Goal: Task Accomplishment & Management: Complete application form

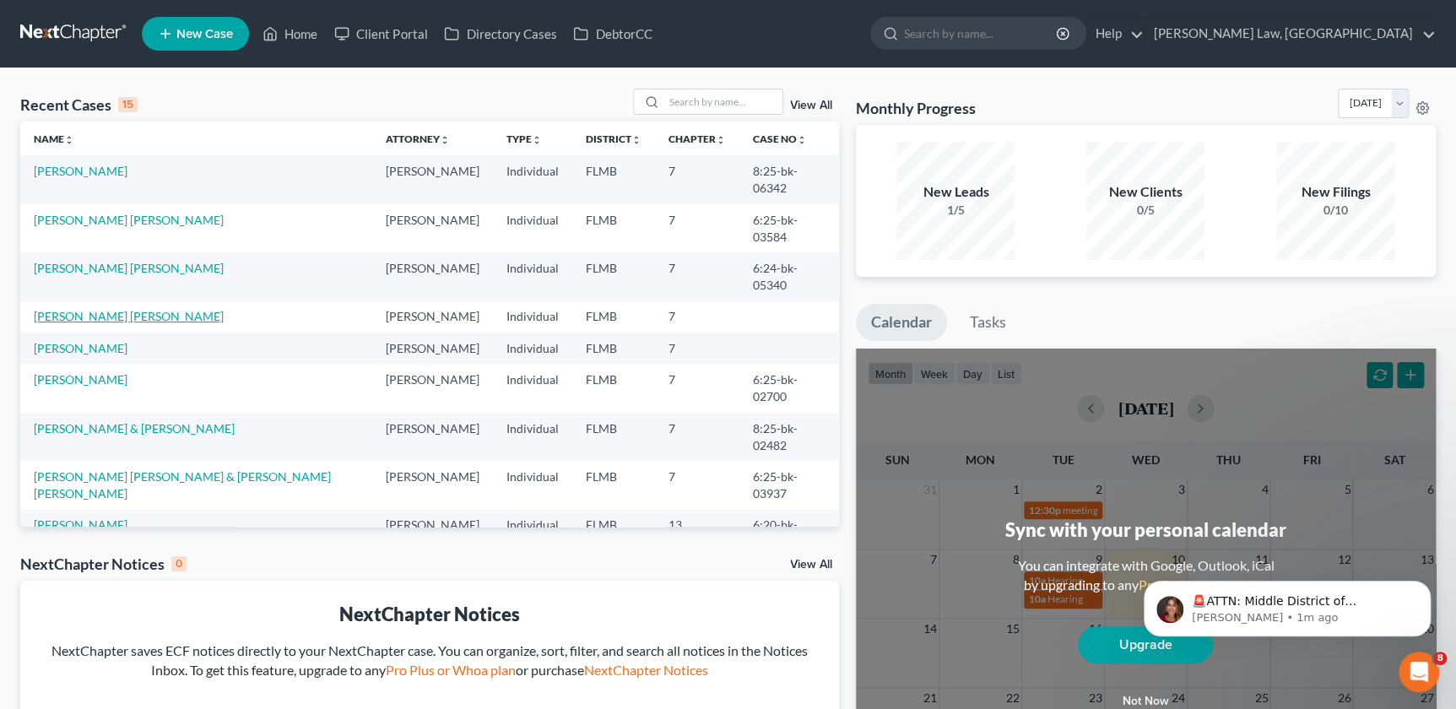
click at [64, 309] on link "[PERSON_NAME] [PERSON_NAME]" at bounding box center [129, 316] width 190 height 14
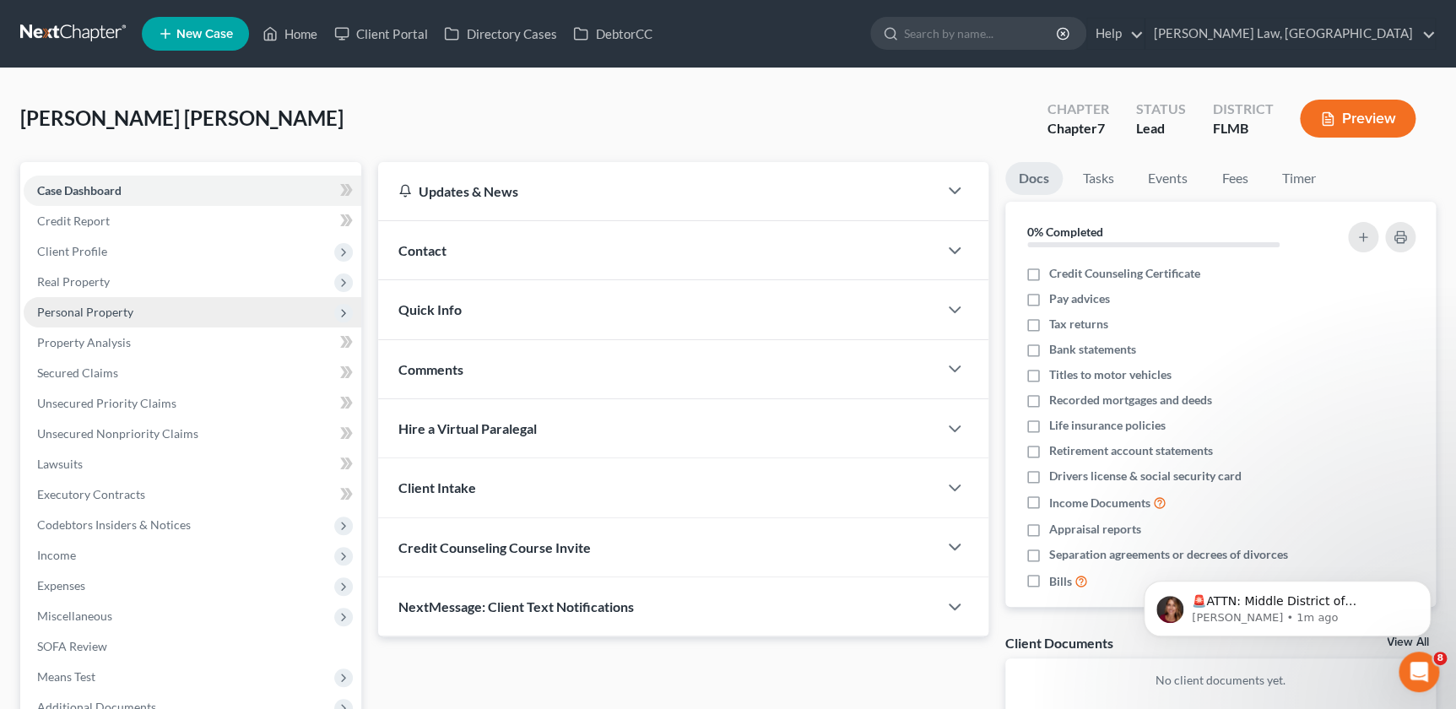
click at [110, 316] on span "Personal Property" at bounding box center [85, 312] width 96 height 14
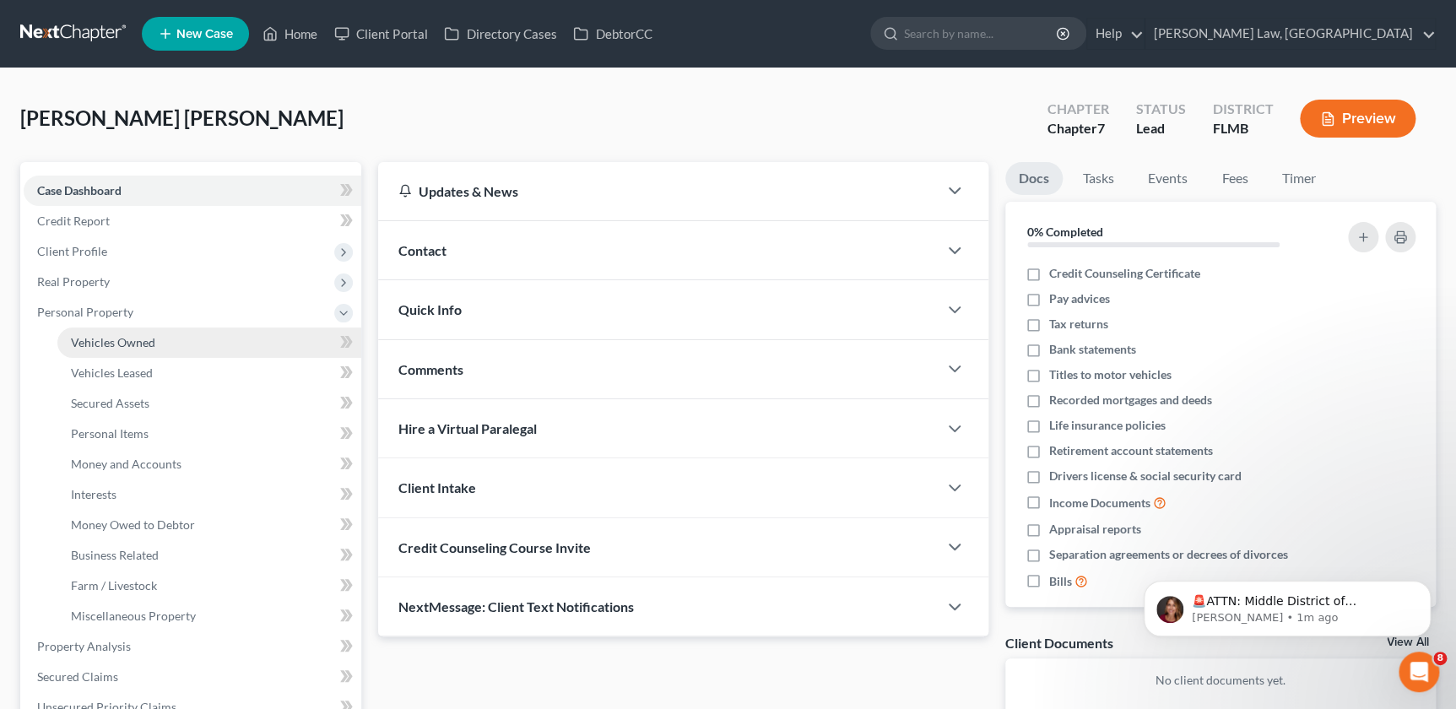
click at [153, 344] on span "Vehicles Owned" at bounding box center [113, 342] width 84 height 14
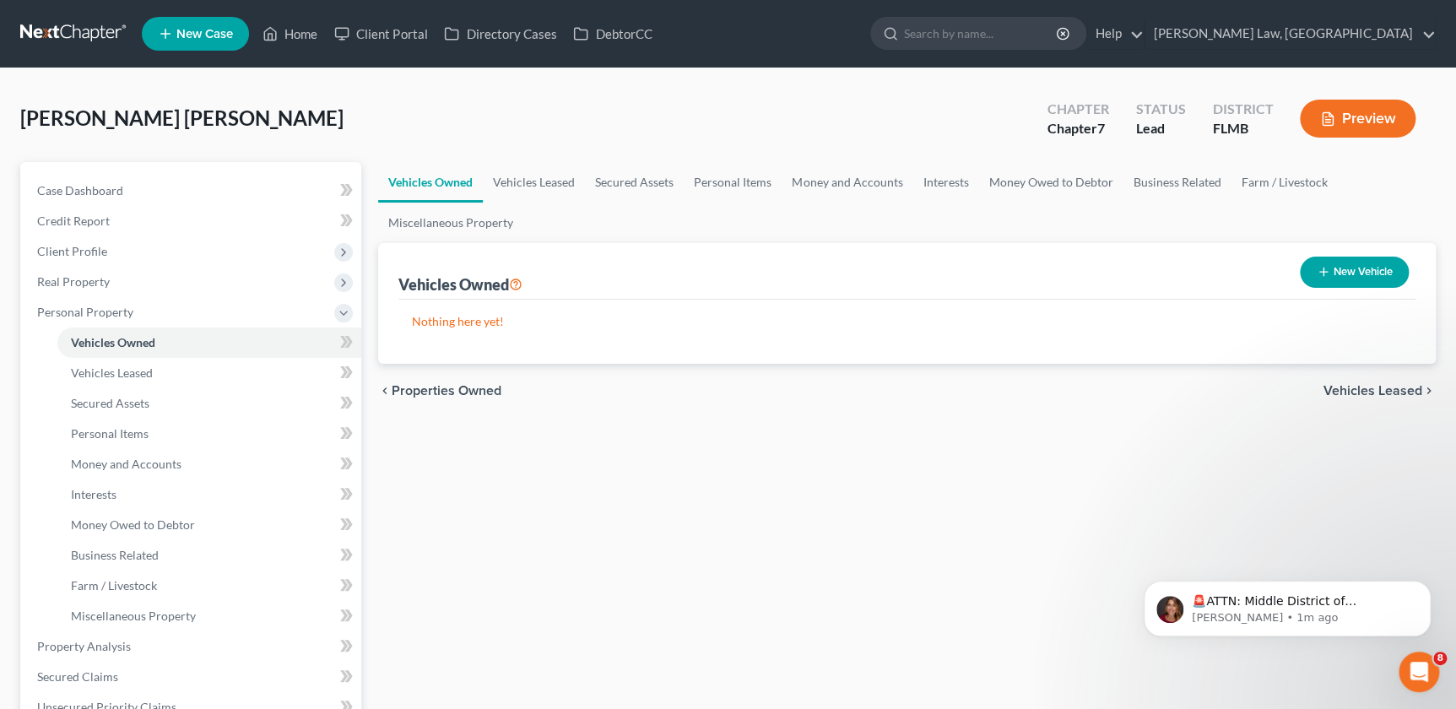
click at [1339, 273] on button "New Vehicle" at bounding box center [1354, 272] width 109 height 31
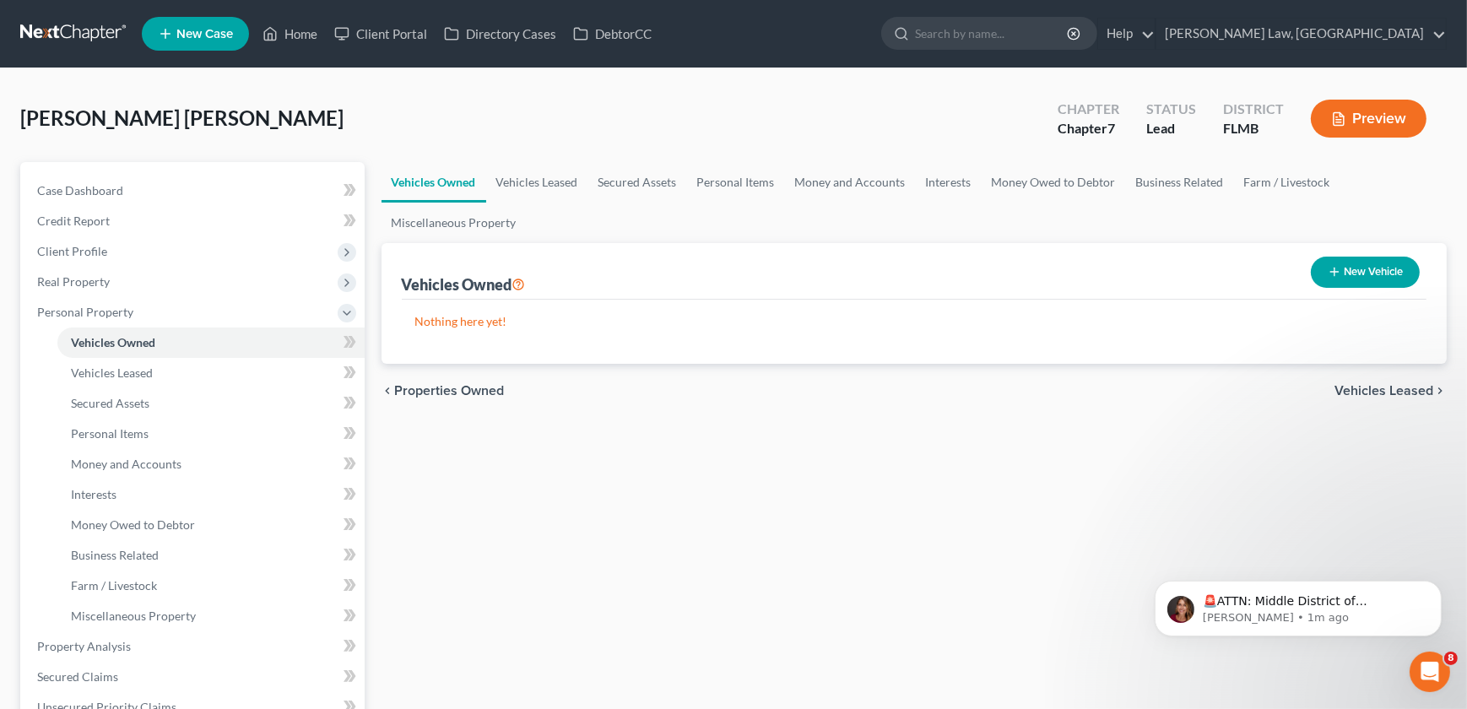
select select "0"
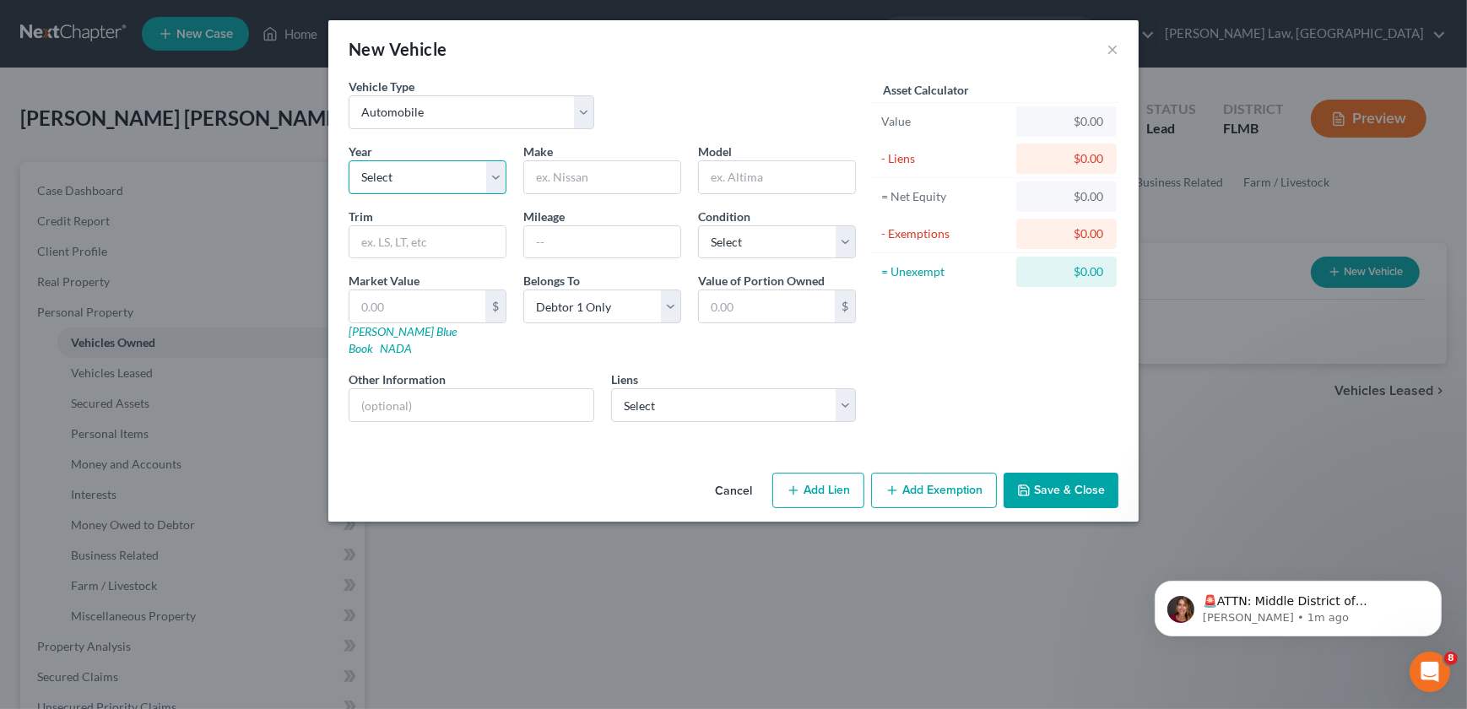
click at [432, 178] on select "Select 2026 2025 2024 2023 2022 2021 2020 2019 2018 2017 2016 2015 2014 2013 20…" at bounding box center [428, 177] width 158 height 34
select select "4"
click at [349, 160] on select "Select 2026 2025 2024 2023 2022 2021 2020 2019 2018 2017 2016 2015 2014 2013 20…" at bounding box center [428, 177] width 158 height 34
click at [601, 180] on input "text" at bounding box center [602, 177] width 156 height 32
type input "Mitsubishi"
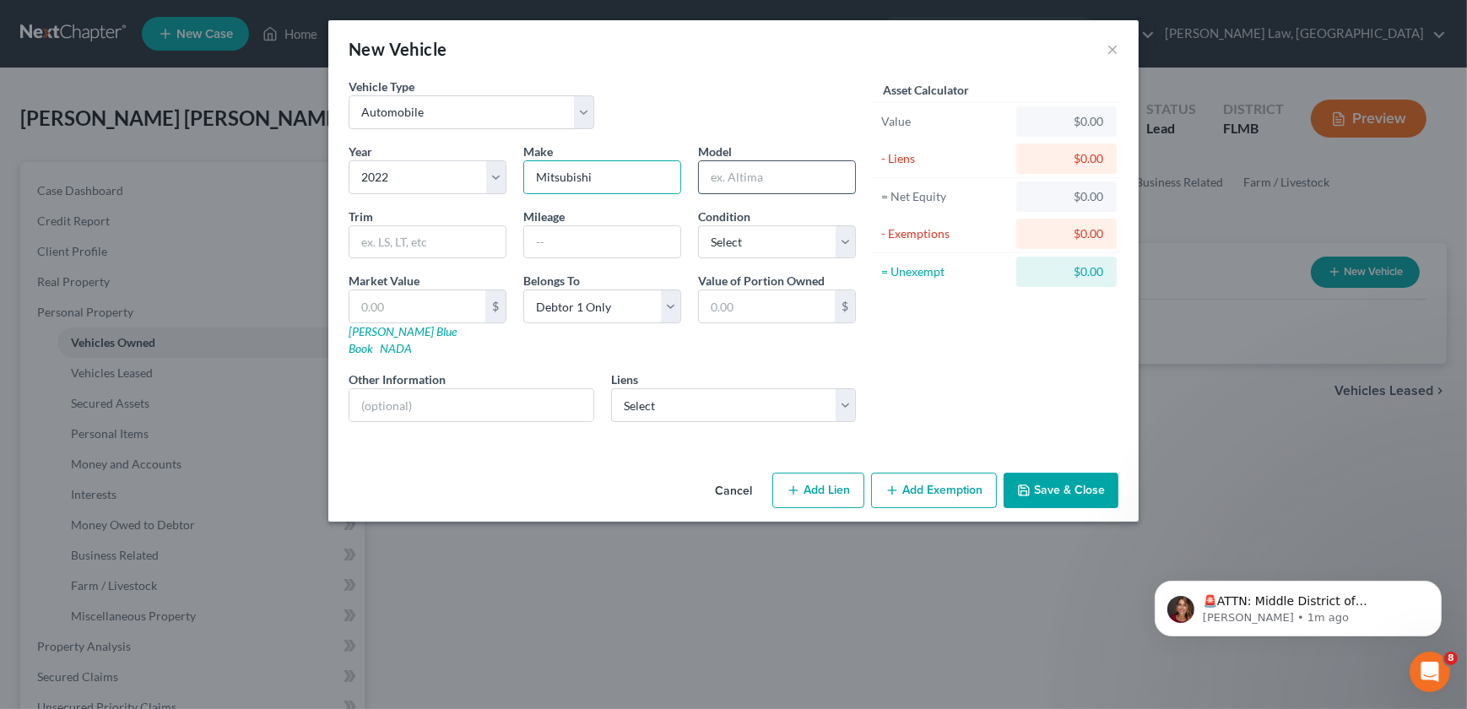
click at [793, 165] on input "text" at bounding box center [777, 177] width 156 height 32
type input "Outlander"
click at [441, 226] on input "text" at bounding box center [427, 242] width 156 height 32
type input "SEL"
click at [568, 244] on input "text" at bounding box center [602, 242] width 156 height 32
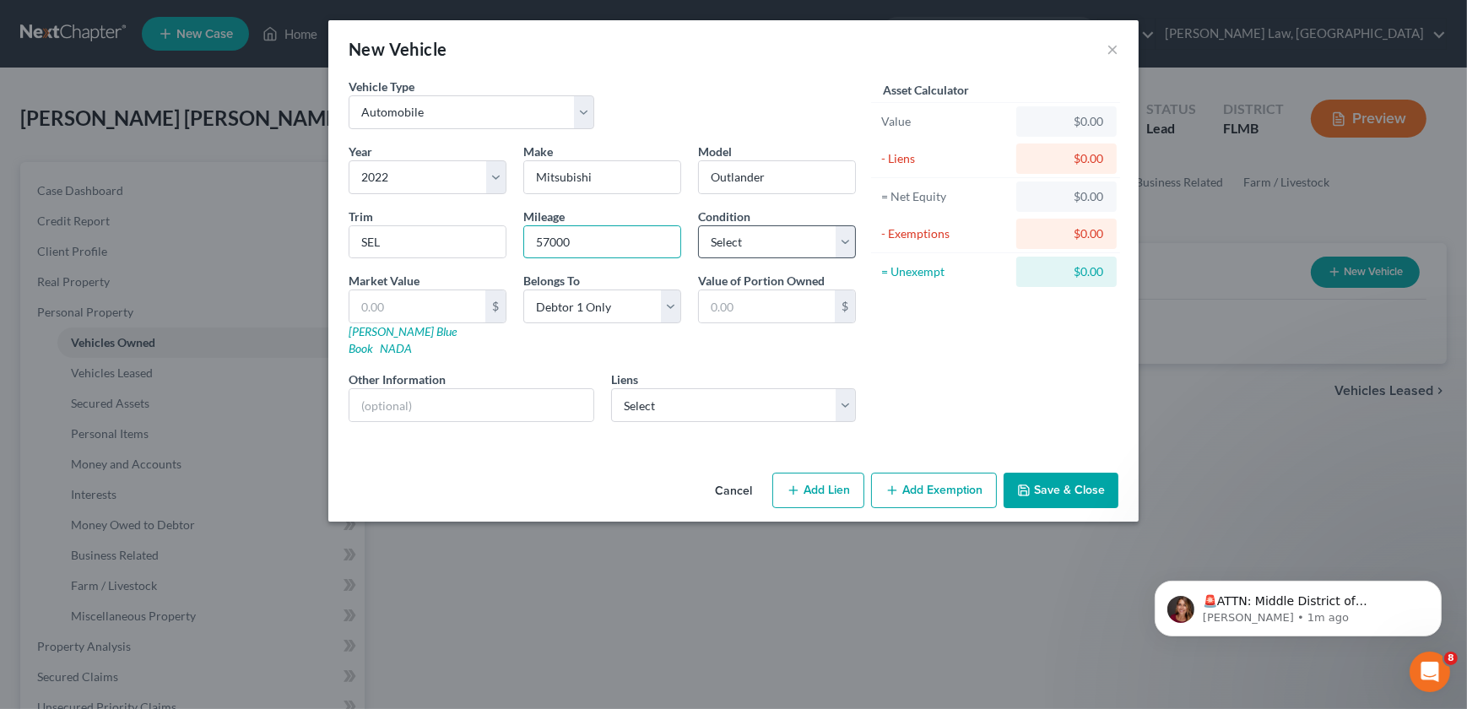
type input "57000"
click at [768, 241] on select "Select Excellent Very Good Good Fair Poor" at bounding box center [777, 242] width 158 height 34
select select "2"
click at [698, 225] on select "Select Excellent Very Good Good Fair Poor" at bounding box center [777, 242] width 158 height 34
click at [671, 388] on select "Select [US_STATE] Credit Union - $30,652.00" at bounding box center [734, 405] width 246 height 34
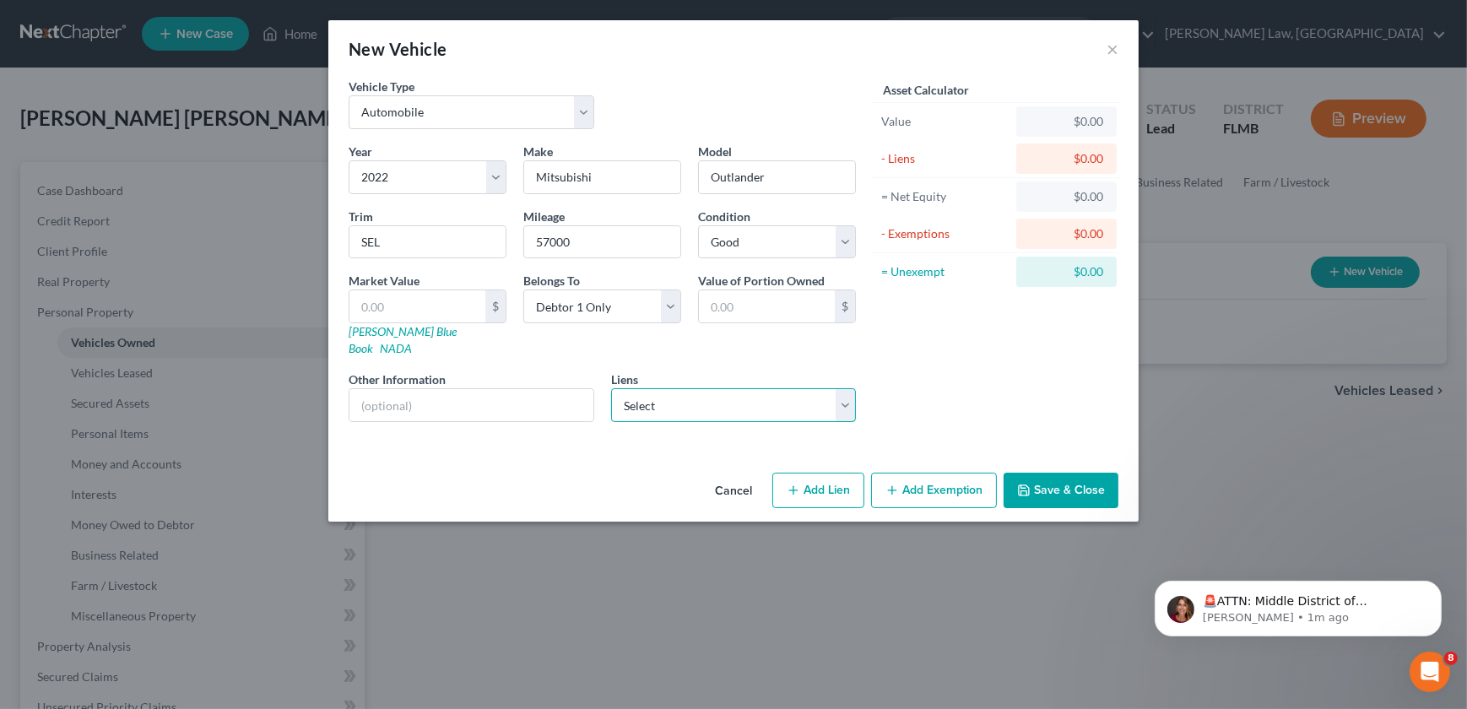
select select "9"
select select "0"
select select "2"
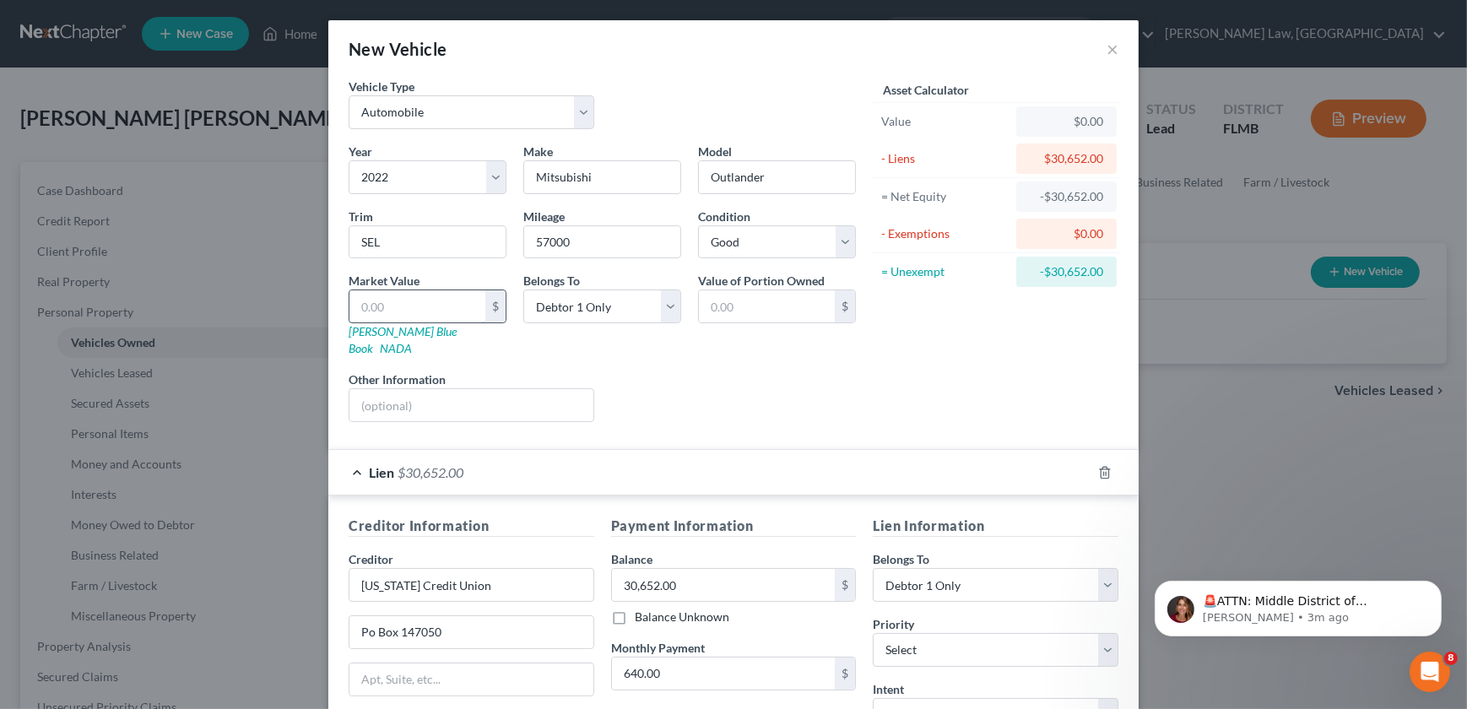
click at [427, 304] on input "text" at bounding box center [417, 306] width 136 height 32
type input "2"
type input "2.00"
type input "23"
type input "23.00"
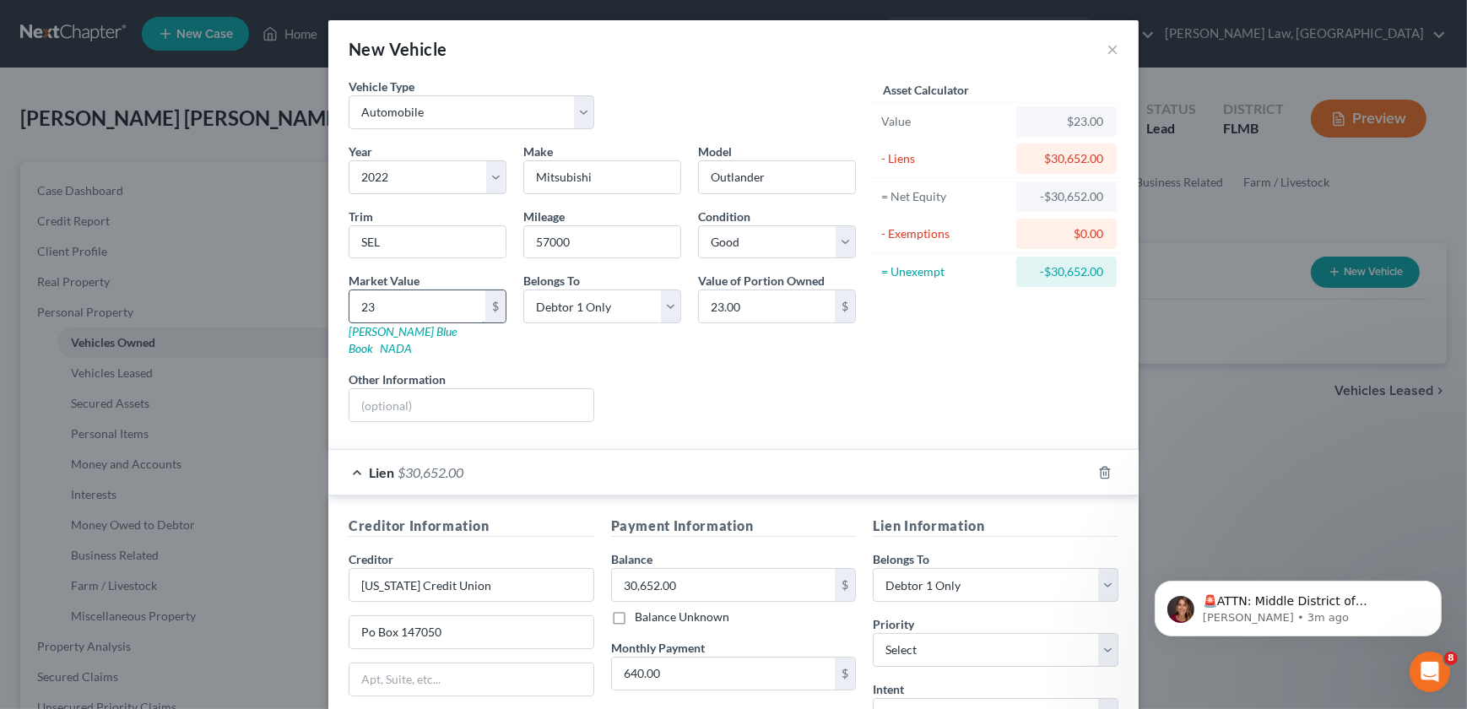
type input "230"
type input "230.00"
type input "2300"
type input "2,300.00"
type input "2,3000"
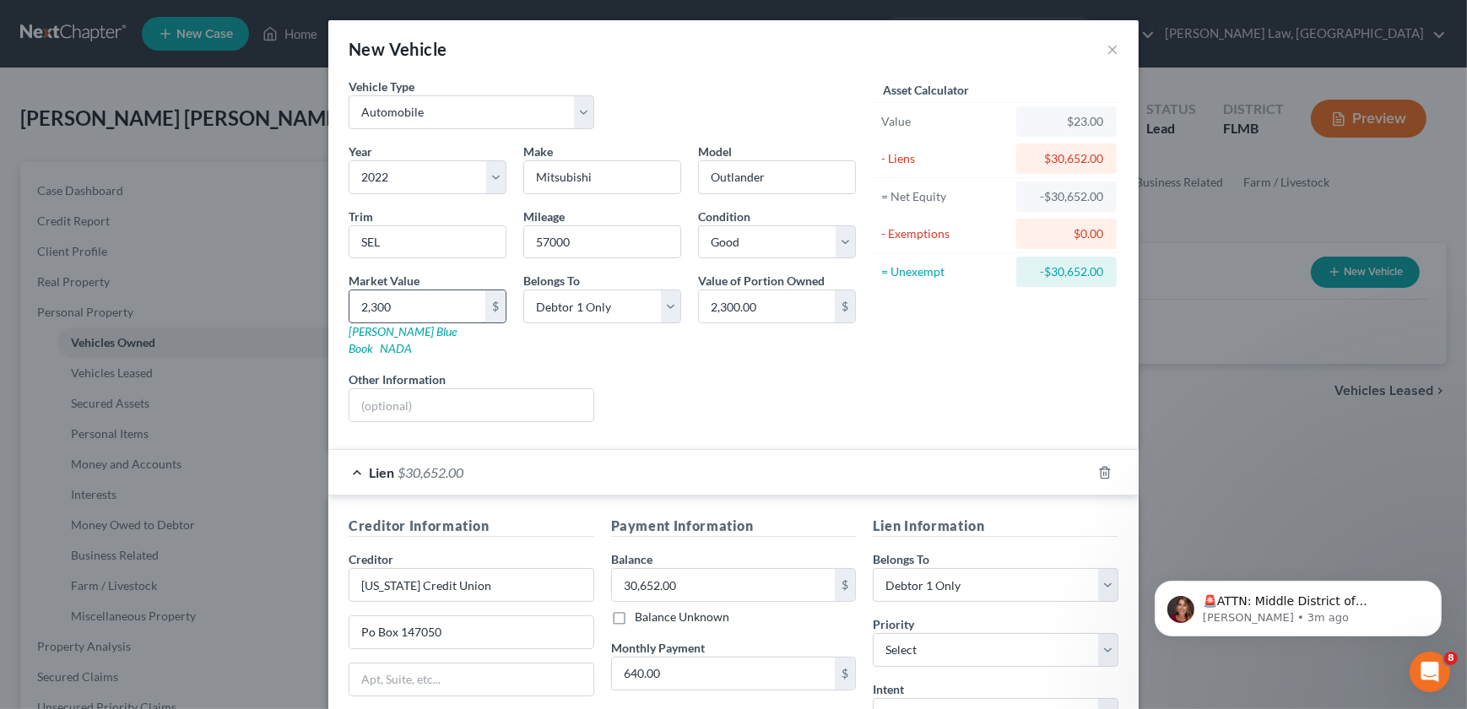
type input "23,000.00"
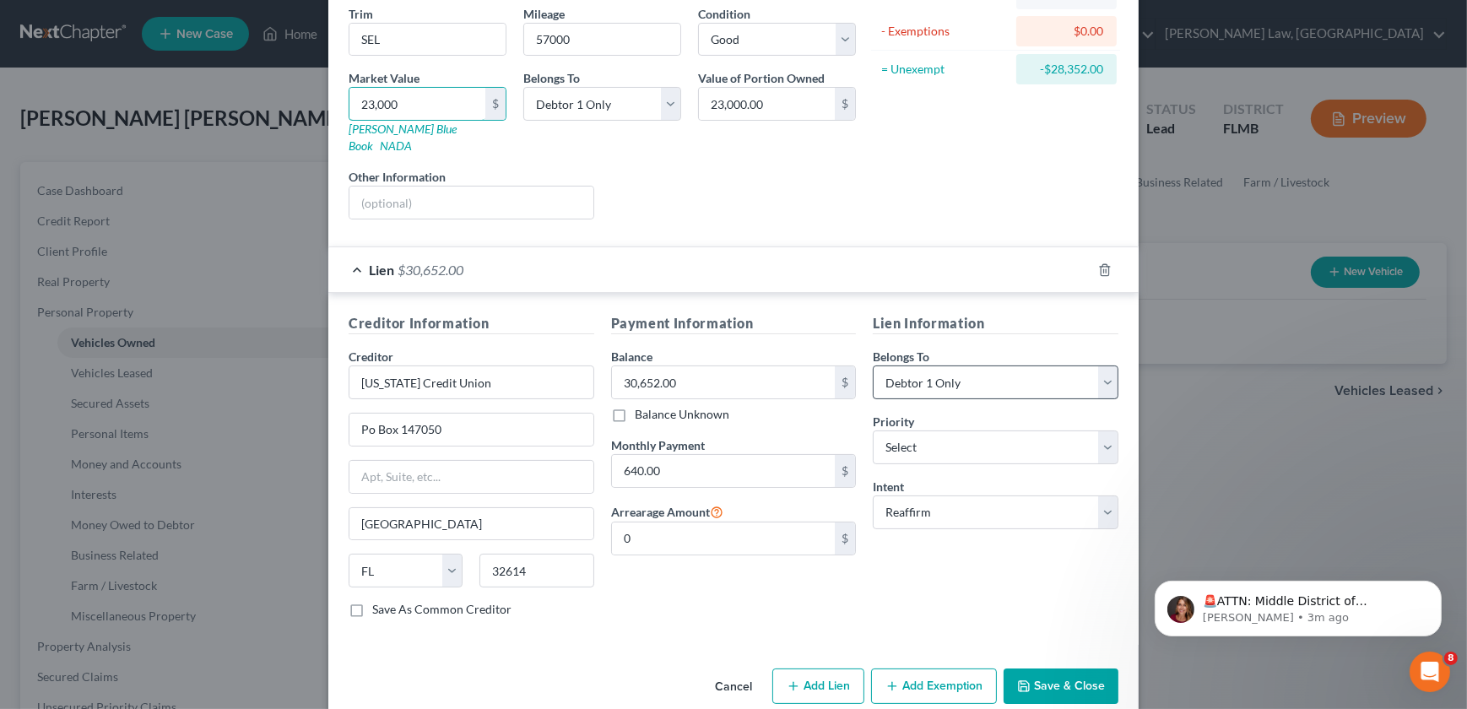
scroll to position [212, 0]
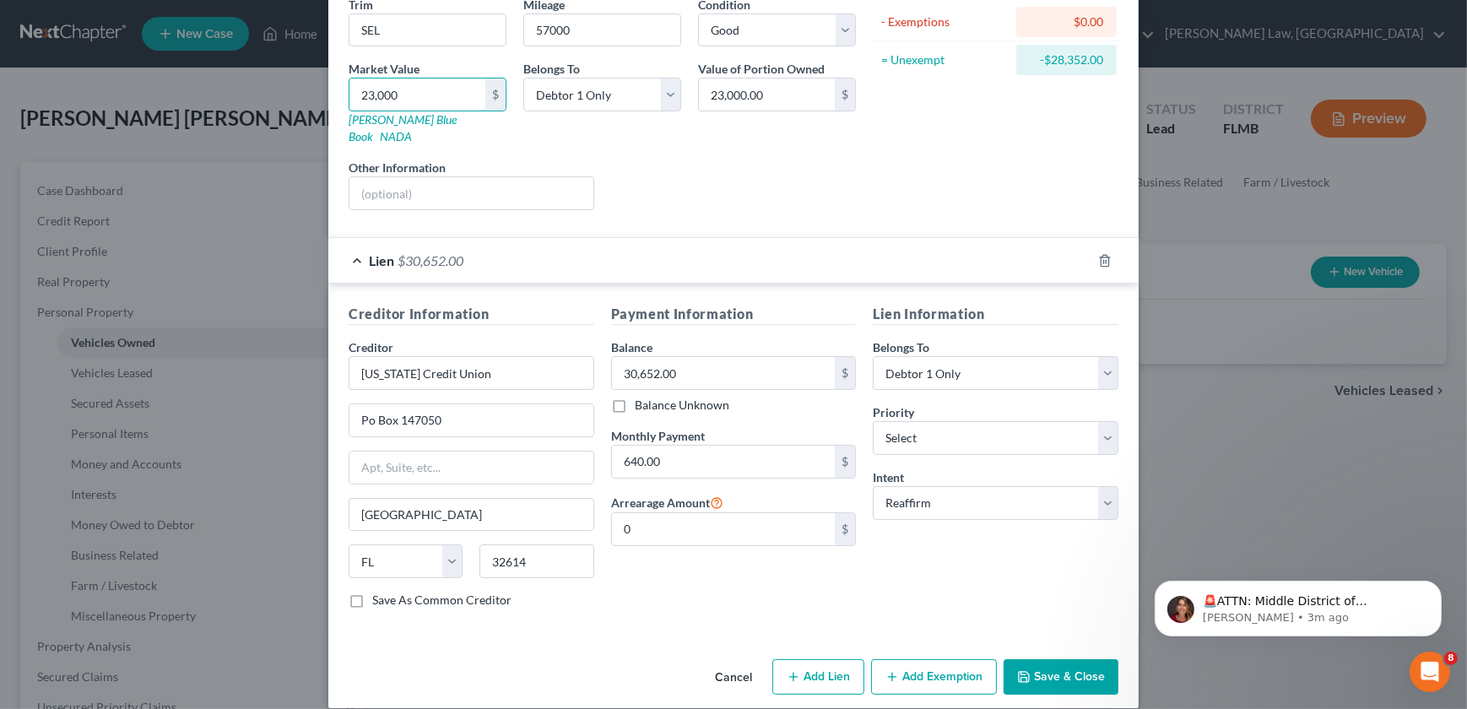
type input "23,000"
click at [1059, 666] on button "Save & Close" at bounding box center [1061, 676] width 115 height 35
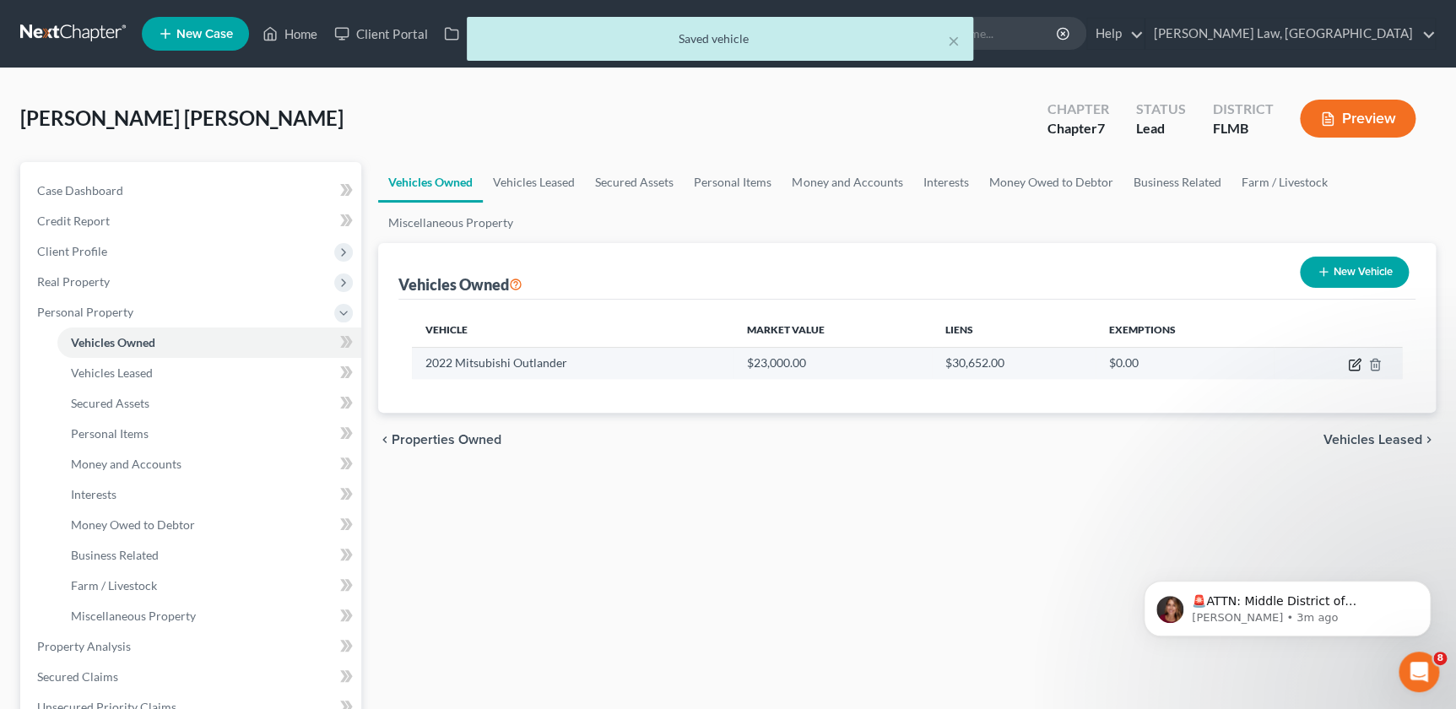
click at [1354, 370] on icon "button" at bounding box center [1355, 365] width 14 height 14
select select "0"
select select "4"
select select "2"
select select "0"
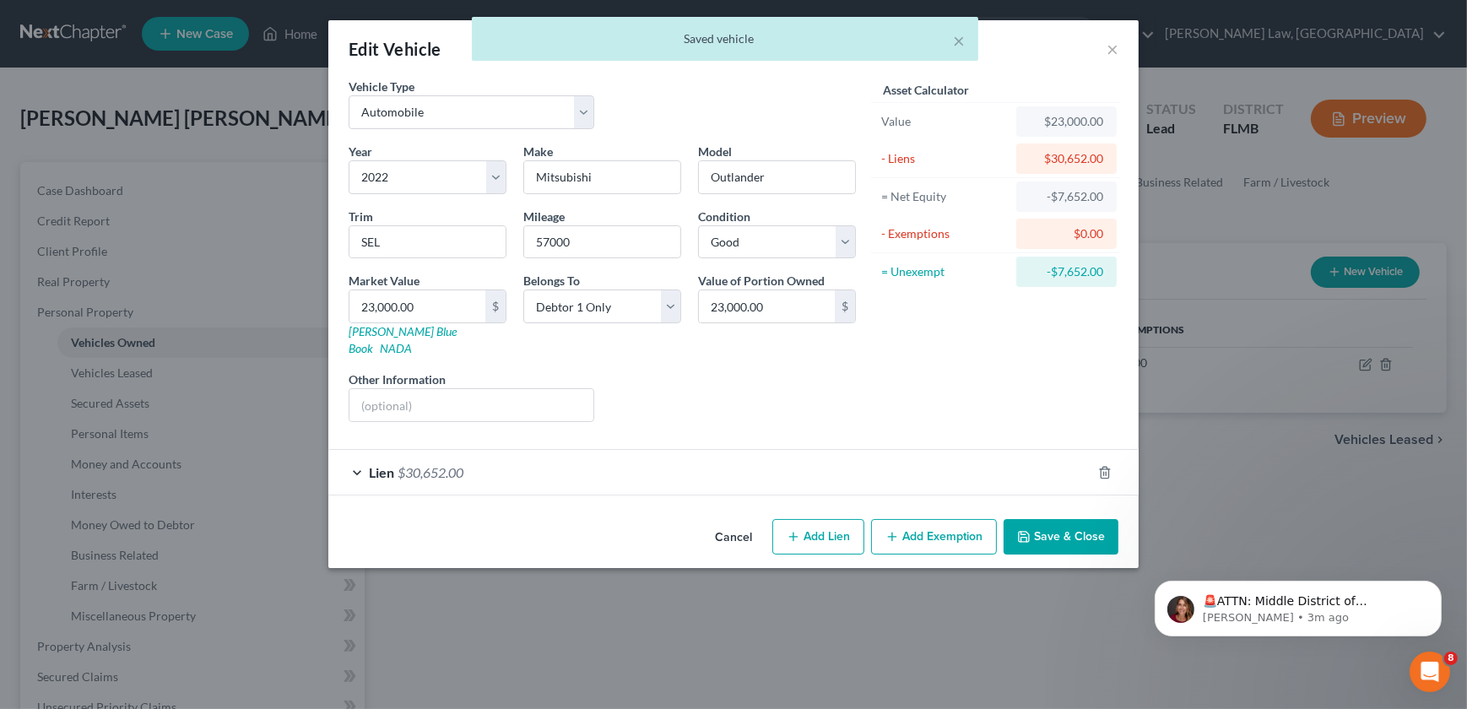
click at [938, 523] on button "Add Exemption" at bounding box center [934, 536] width 126 height 35
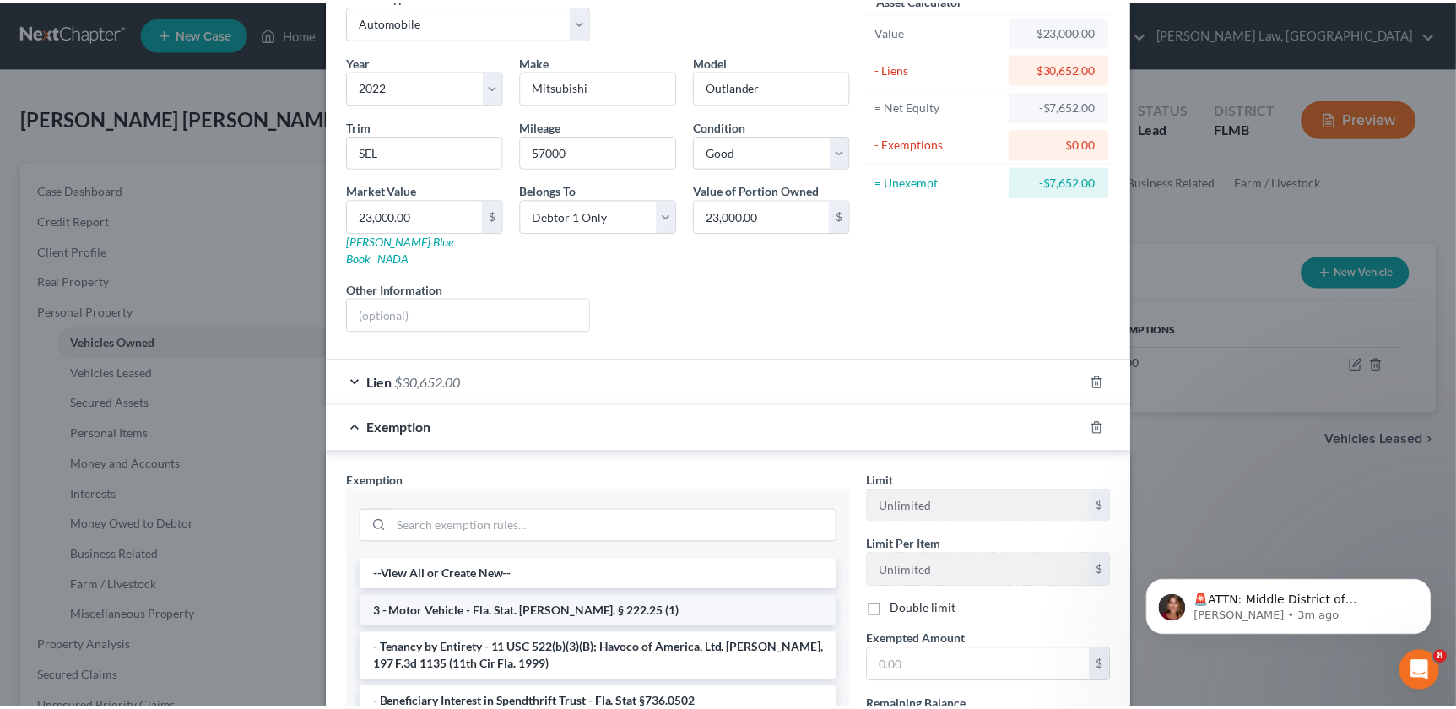
scroll to position [230, 0]
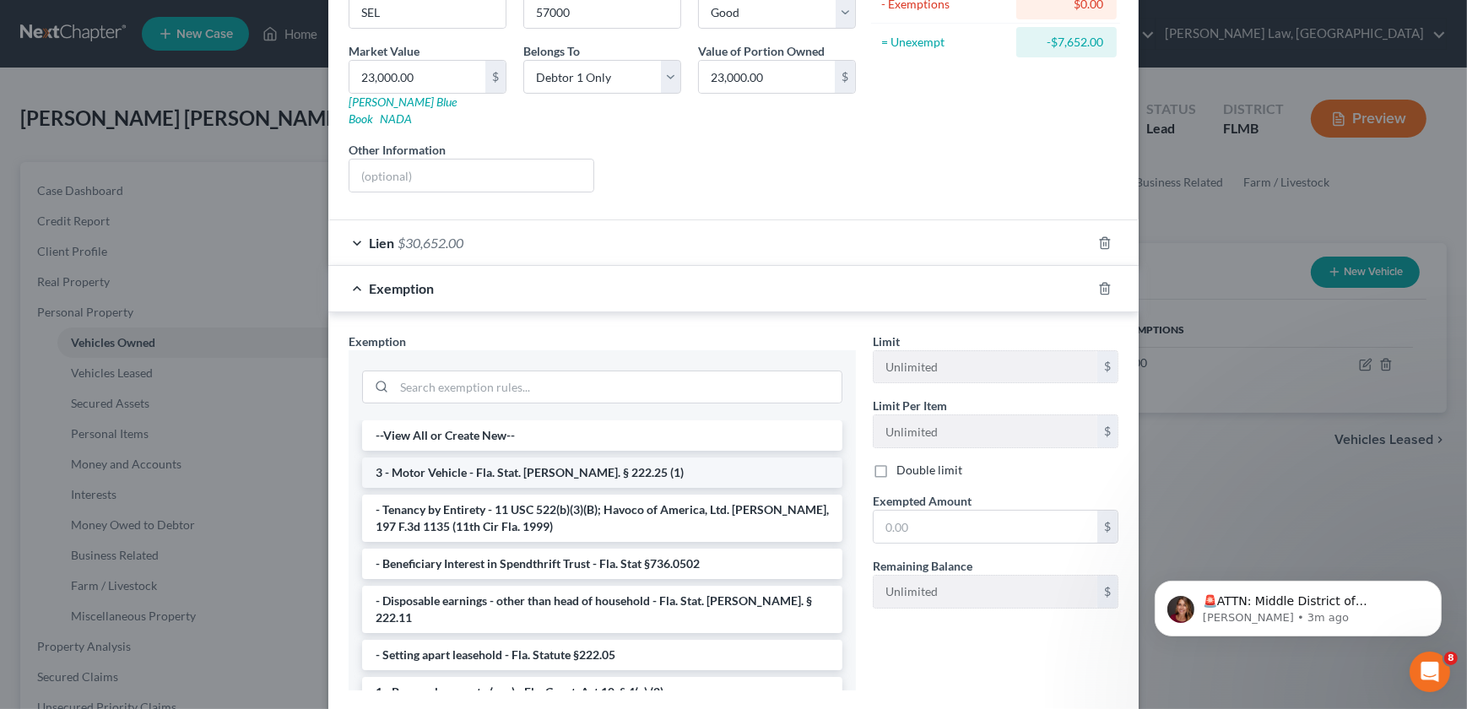
click at [603, 458] on li "3 - Motor Vehicle - Fla. Stat. [PERSON_NAME]. § 222.25 (1)" at bounding box center [602, 473] width 480 height 30
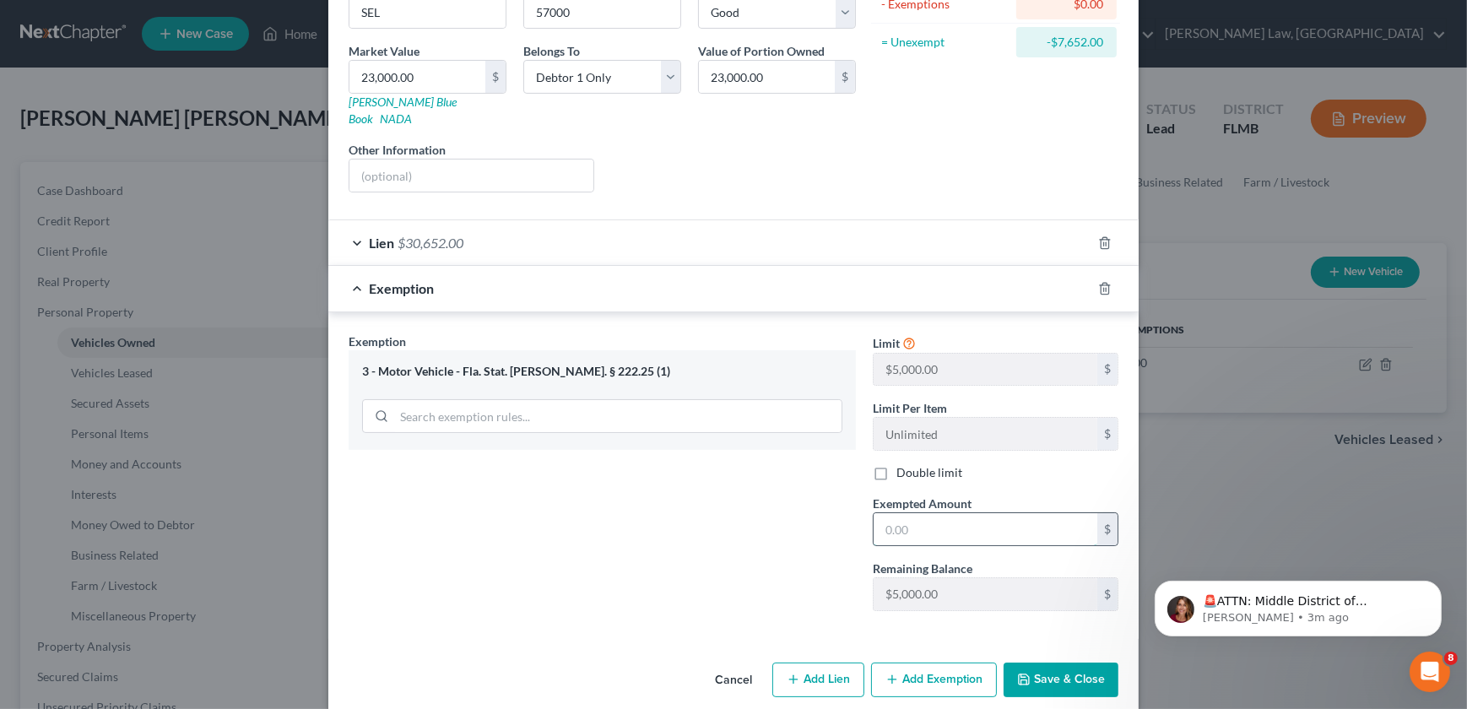
click at [898, 513] on input "text" at bounding box center [986, 529] width 224 height 32
type input "5,000"
click at [697, 522] on div "Exemption Set must be selected for CA. Exemption * 3 - Motor Vehicle - Fla. Sta…" at bounding box center [602, 479] width 524 height 292
click at [1042, 663] on button "Save & Close" at bounding box center [1061, 680] width 115 height 35
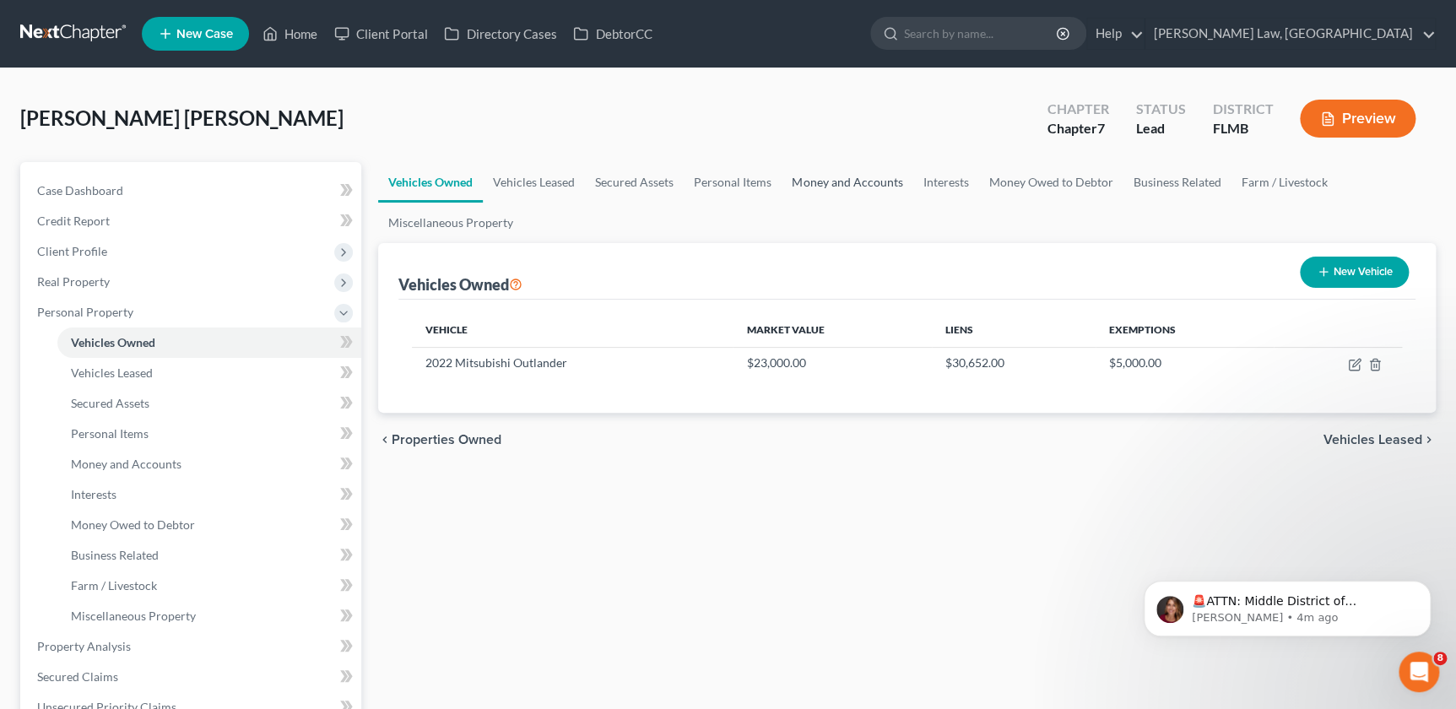
click at [857, 181] on link "Money and Accounts" at bounding box center [847, 182] width 131 height 41
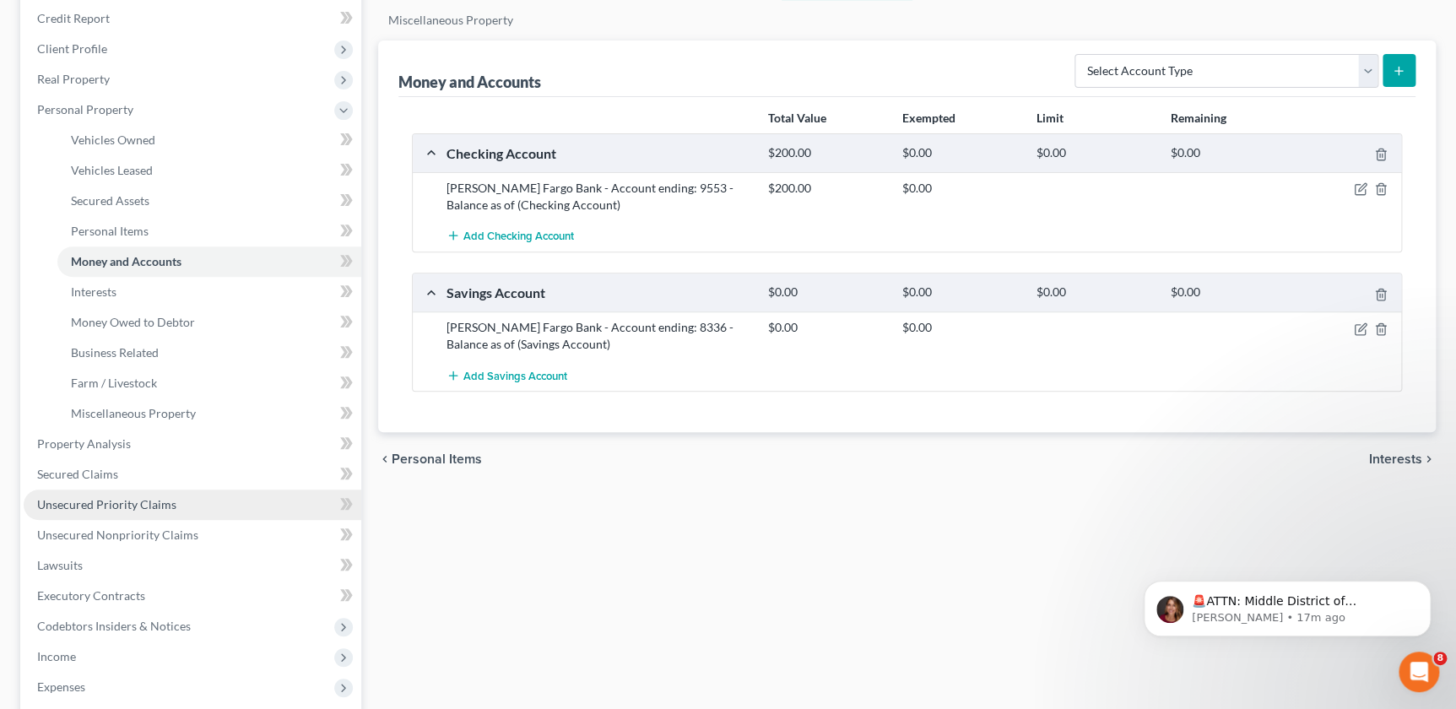
scroll to position [230, 0]
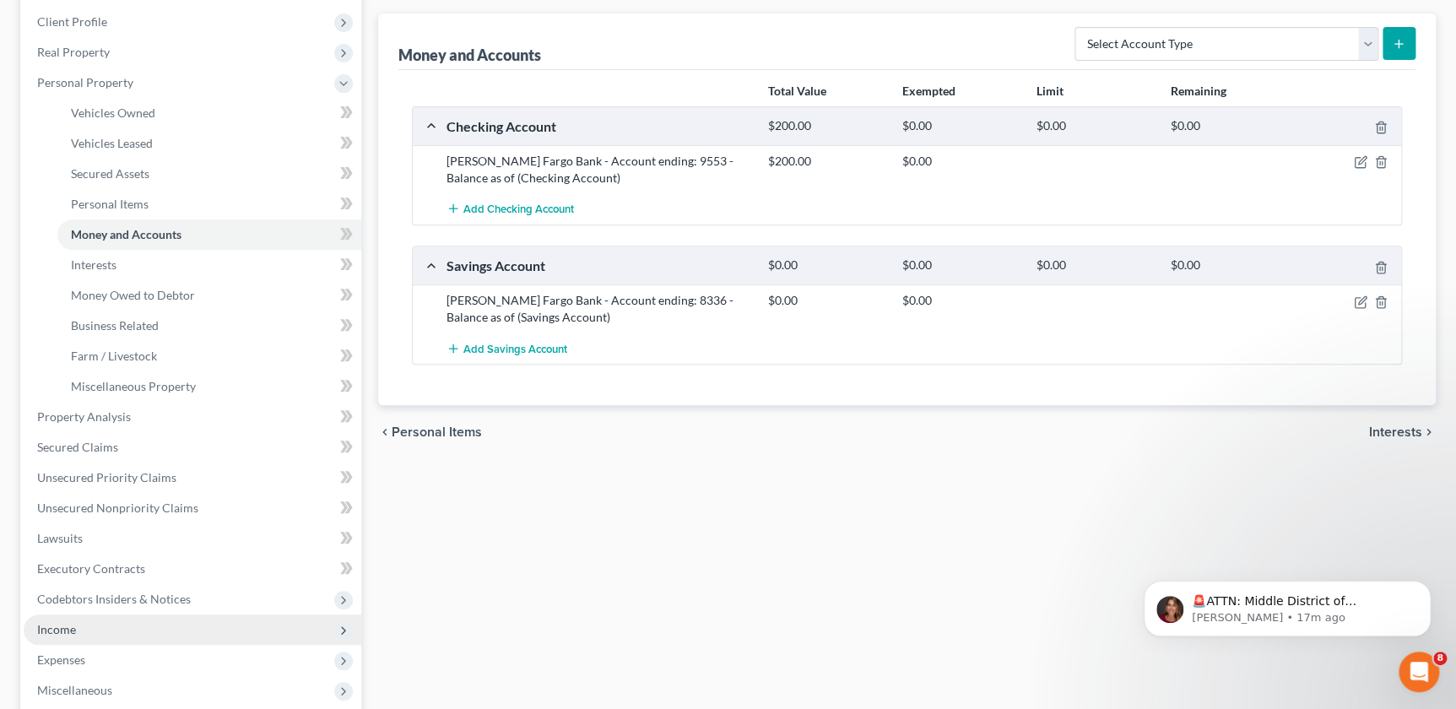
click at [68, 622] on span "Income" at bounding box center [56, 629] width 39 height 14
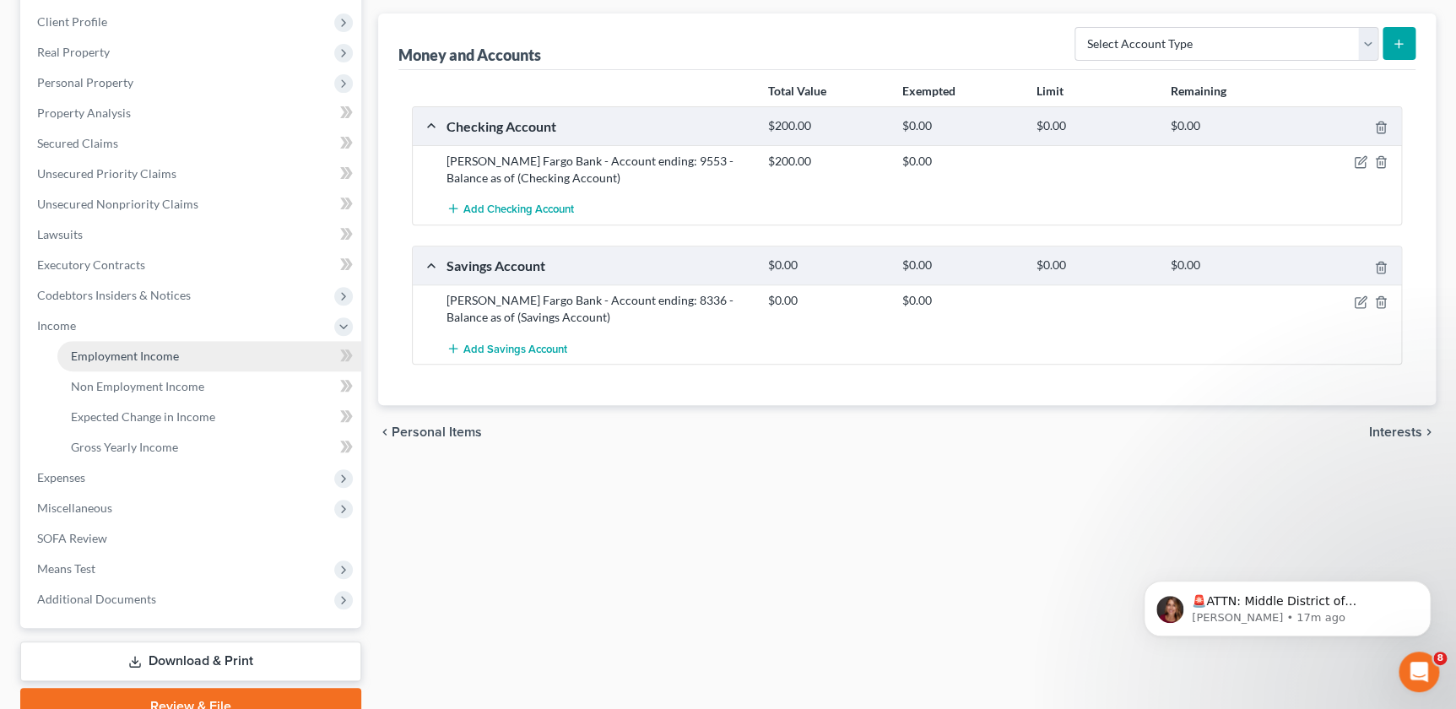
click at [157, 352] on span "Employment Income" at bounding box center [125, 356] width 108 height 14
